Goal: Transaction & Acquisition: Purchase product/service

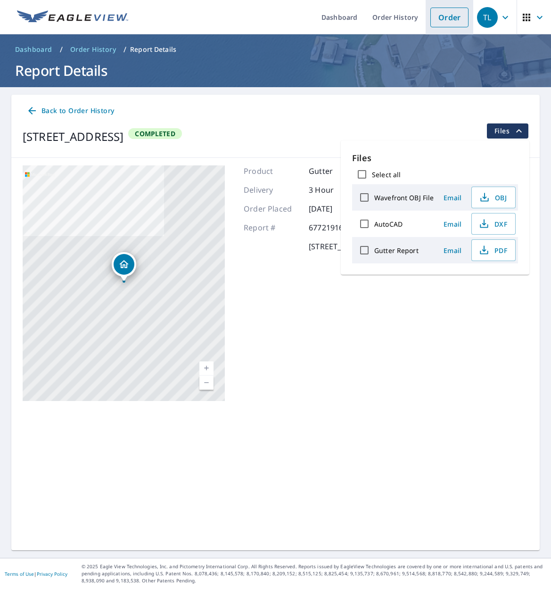
click at [455, 20] on link "Order" at bounding box center [449, 18] width 38 height 20
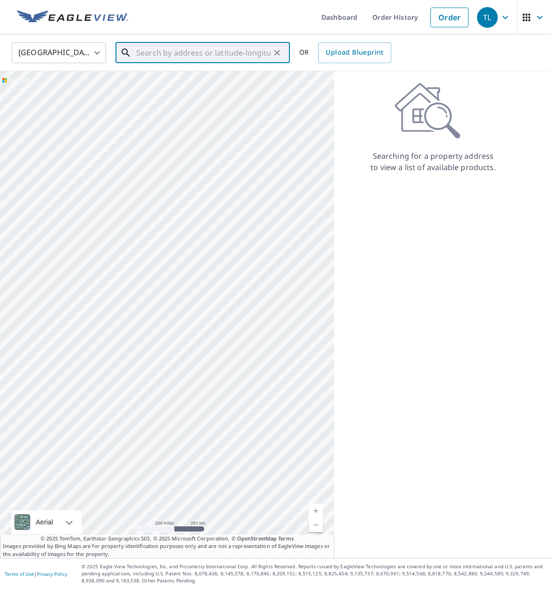
click at [245, 57] on input "text" at bounding box center [203, 53] width 134 height 26
click at [182, 96] on li "[STREET_ADDRESS]" at bounding box center [203, 85] width 174 height 32
type input "[STREET_ADDRESS]"
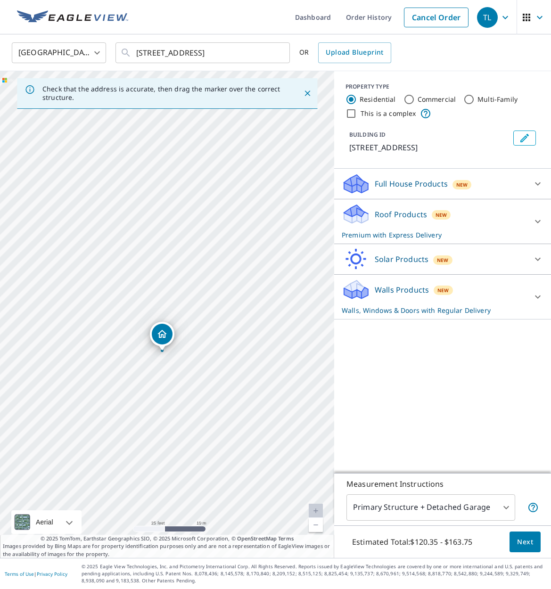
click at [439, 219] on span "New" at bounding box center [441, 215] width 11 height 8
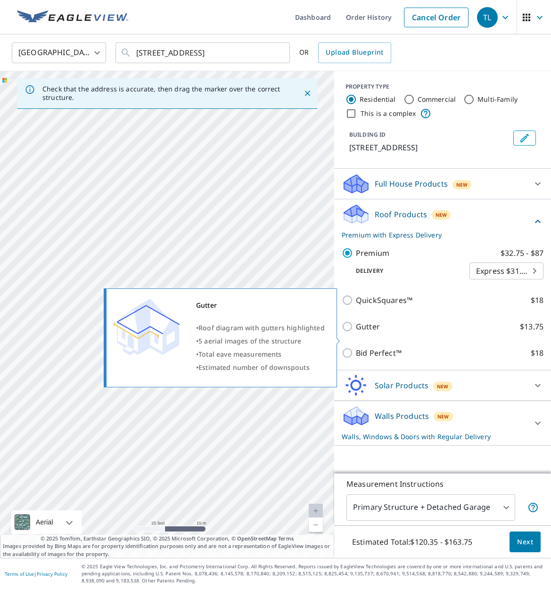
click at [363, 332] on p "Gutter" at bounding box center [368, 326] width 24 height 11
click at [356, 332] on input "Gutter $13.75" at bounding box center [349, 326] width 14 height 11
checkbox input "true"
checkbox input "false"
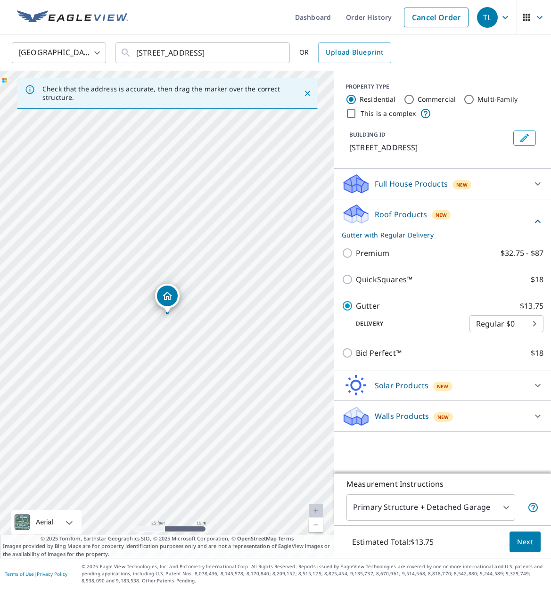
click at [529, 339] on body "TL TL Dashboard Order History Cancel Order TL [GEOGRAPHIC_DATA] [GEOGRAPHIC_DAT…" at bounding box center [275, 294] width 551 height 589
click at [513, 357] on li "3 Hour $42.25" at bounding box center [507, 352] width 74 height 17
type input "7"
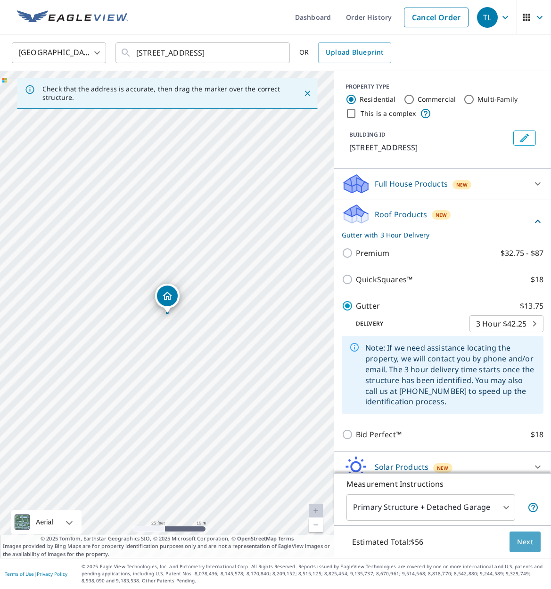
click at [524, 545] on span "Next" at bounding box center [525, 543] width 16 height 12
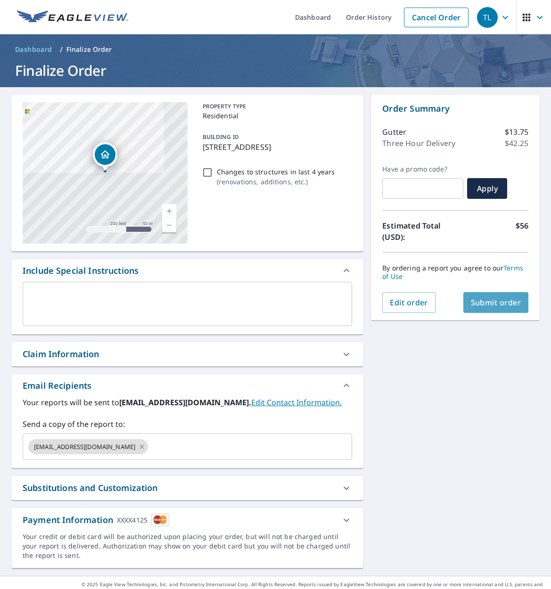
click at [497, 311] on button "Submit order" at bounding box center [497, 302] width 66 height 21
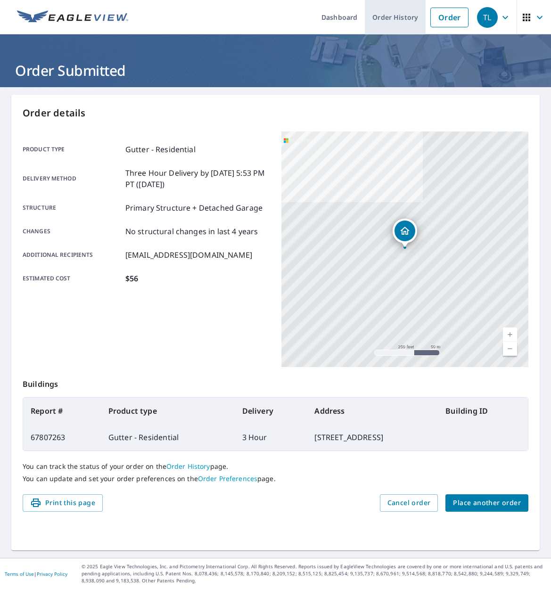
click at [406, 26] on link "Order History" at bounding box center [395, 17] width 61 height 34
